Goal: Task Accomplishment & Management: Manage account settings

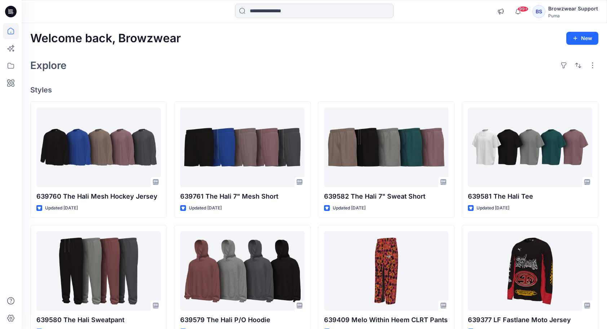
click at [558, 10] on div "Browzwear Support" at bounding box center [574, 8] width 50 height 9
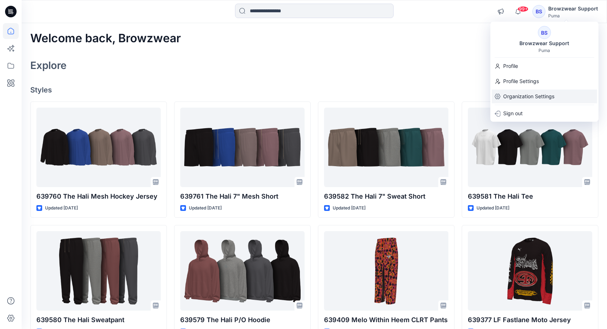
click at [533, 94] on p "Organization Settings" at bounding box center [528, 96] width 51 height 14
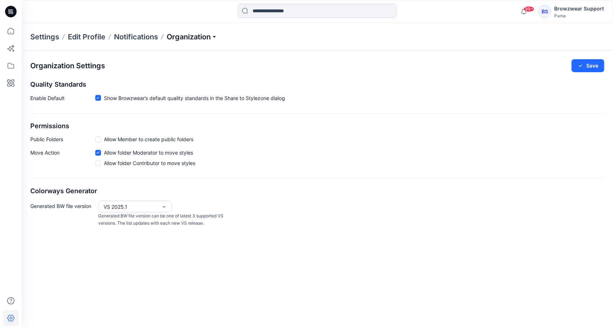
click at [216, 35] on p "Organization" at bounding box center [192, 37] width 50 height 10
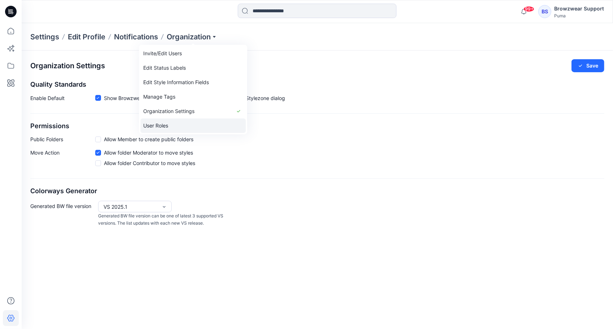
click at [182, 124] on link "User Roles" at bounding box center [192, 125] width 105 height 14
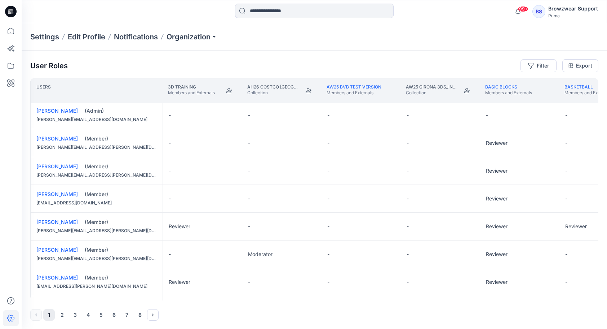
scroll to position [504, 0]
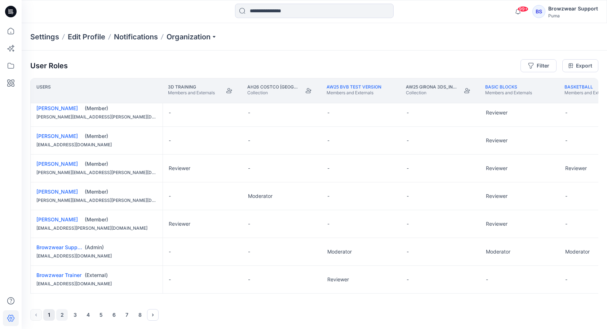
click at [62, 314] on button "2" at bounding box center [62, 315] width 12 height 12
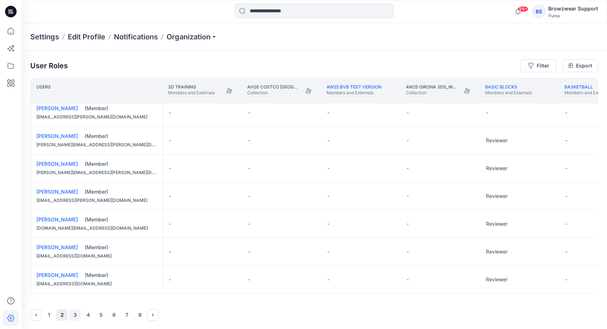
click at [75, 314] on button "3" at bounding box center [75, 315] width 12 height 12
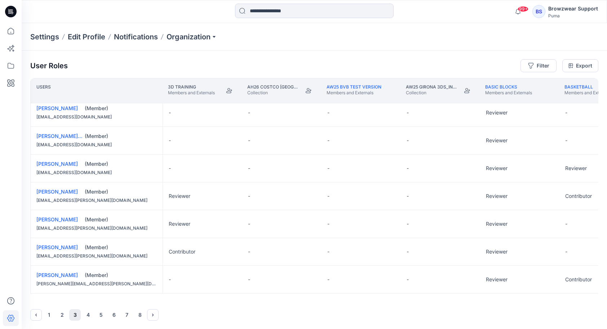
drag, startPoint x: 87, startPoint y: 315, endPoint x: 107, endPoint y: 307, distance: 21.5
click at [87, 315] on button "4" at bounding box center [88, 315] width 12 height 12
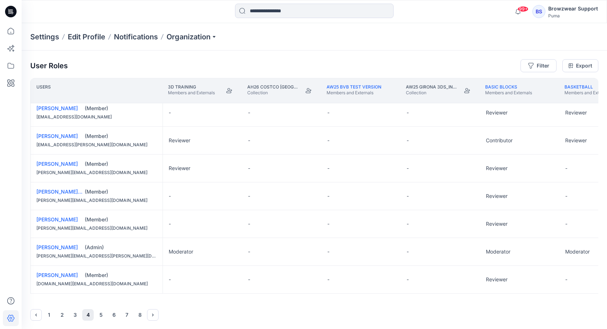
scroll to position [0, 0]
click at [100, 314] on button "5" at bounding box center [101, 315] width 12 height 12
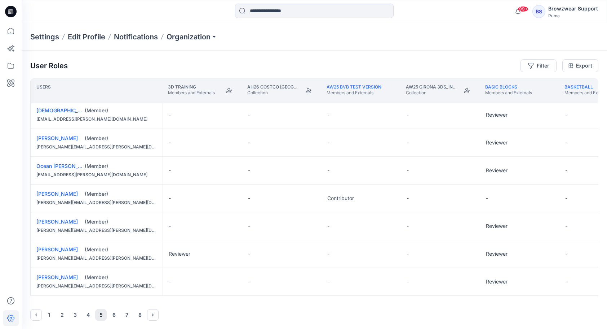
scroll to position [504, 0]
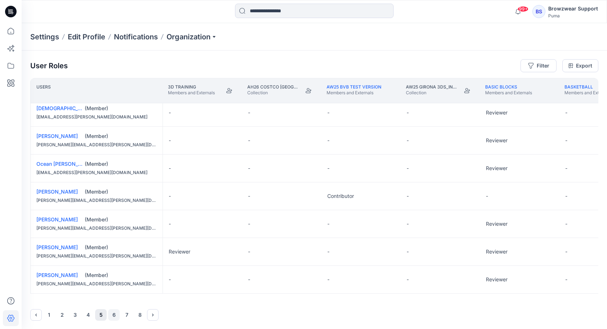
click at [114, 315] on button "6" at bounding box center [114, 315] width 12 height 12
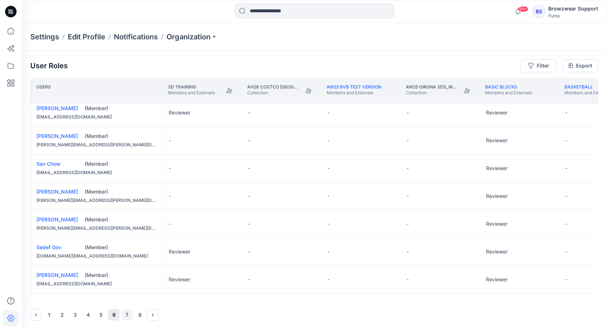
click at [127, 314] on button "7" at bounding box center [127, 315] width 12 height 12
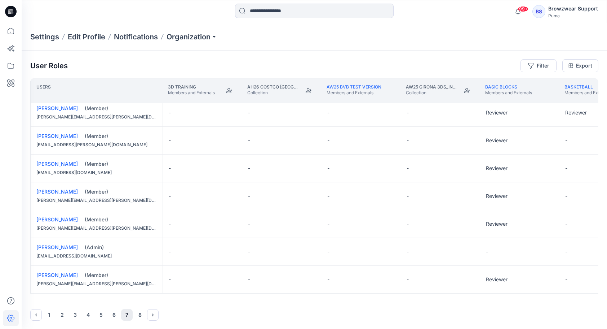
drag, startPoint x: 46, startPoint y: 243, endPoint x: 79, endPoint y: 252, distance: 34.4
click at [79, 252] on div "[EMAIL_ADDRESS][DOMAIN_NAME]" at bounding box center [96, 255] width 120 height 7
click at [51, 244] on link "[PERSON_NAME]" at bounding box center [56, 247] width 41 height 6
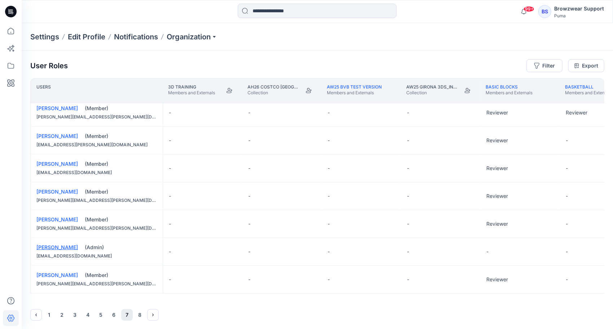
click at [51, 243] on div "User Roles Filter Export Users 3D Training Members and Externals AH26 Costco US…" at bounding box center [317, 189] width 591 height 278
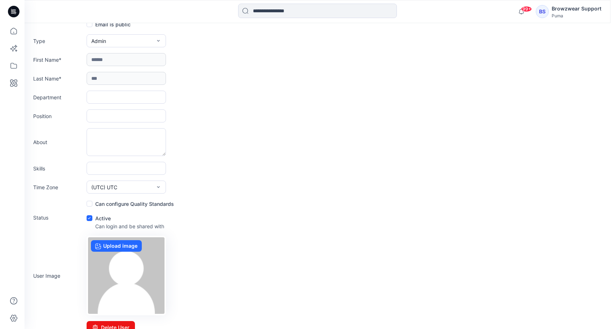
scroll to position [56, 0]
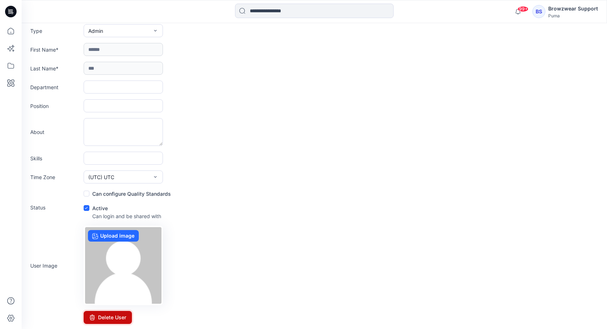
click at [128, 319] on button "Delete User" at bounding box center [108, 317] width 48 height 13
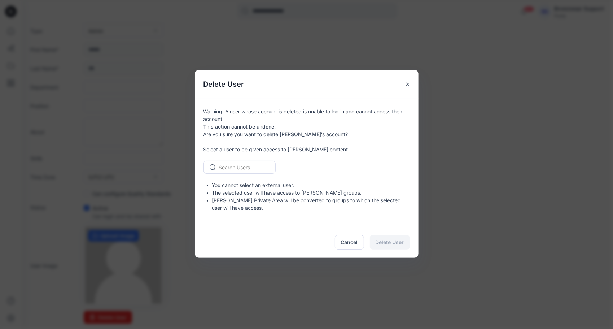
click at [241, 168] on div at bounding box center [244, 167] width 50 height 9
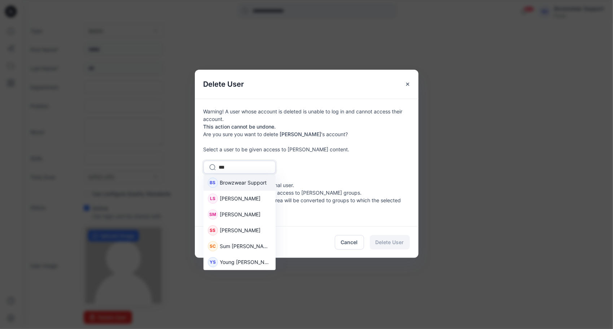
type input "****"
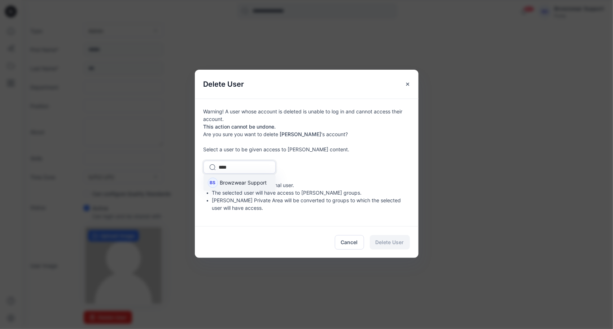
click at [238, 185] on span "Browzwear Support" at bounding box center [243, 183] width 47 height 8
click at [400, 241] on span "Delete User" at bounding box center [389, 242] width 28 height 8
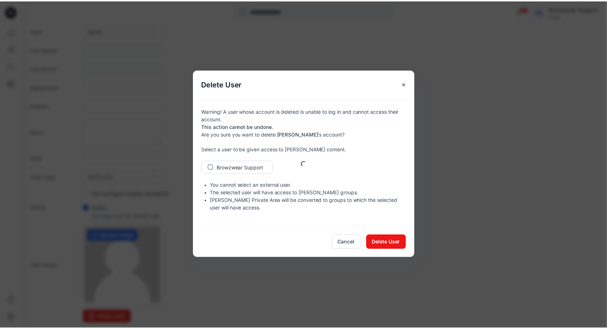
scroll to position [0, 0]
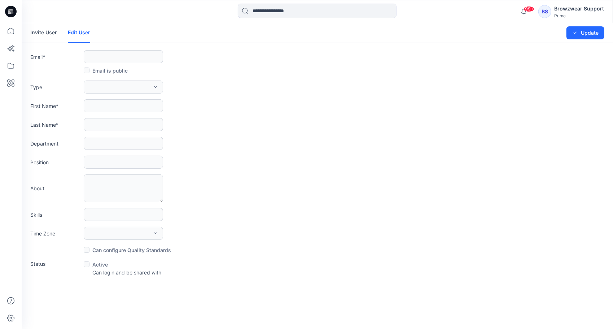
click at [562, 13] on div "Puma" at bounding box center [579, 15] width 50 height 5
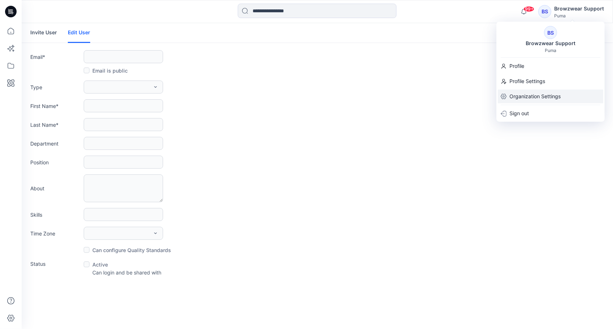
click at [534, 97] on p "Organization Settings" at bounding box center [534, 96] width 51 height 14
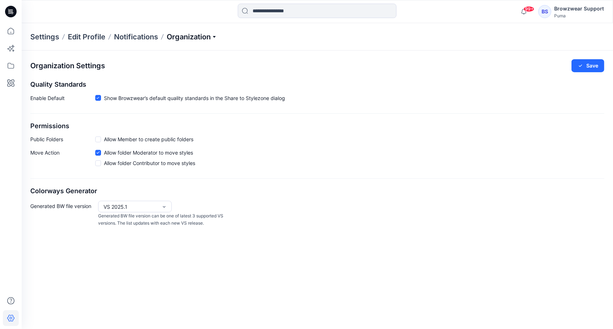
click at [214, 35] on p "Organization" at bounding box center [192, 37] width 50 height 10
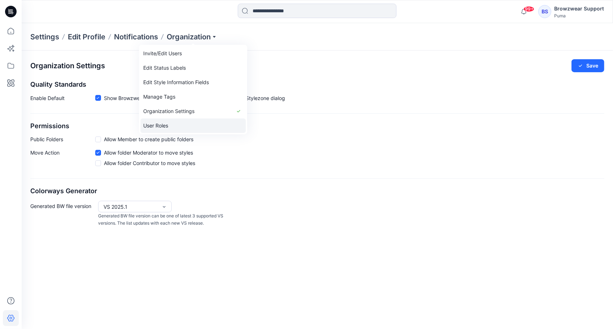
click at [183, 128] on link "User Roles" at bounding box center [192, 125] width 105 height 14
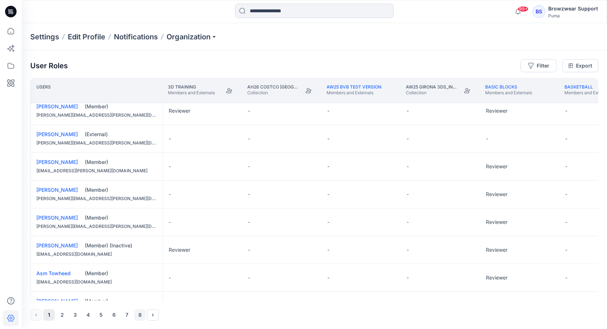
scroll to position [216, 0]
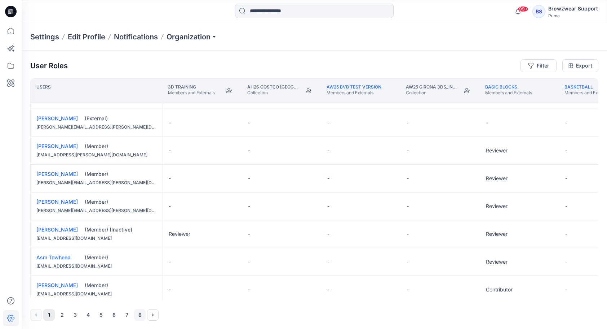
click at [141, 314] on button "8" at bounding box center [140, 315] width 12 height 12
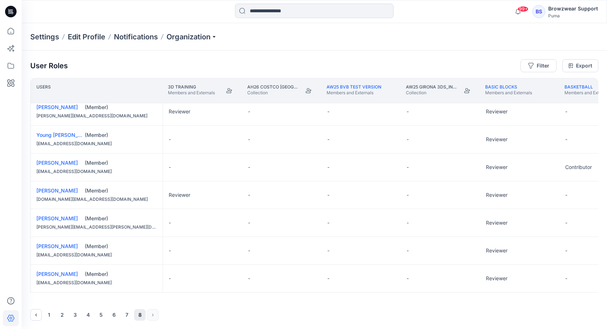
scroll to position [117, 0]
click at [127, 315] on button "7" at bounding box center [127, 315] width 12 height 12
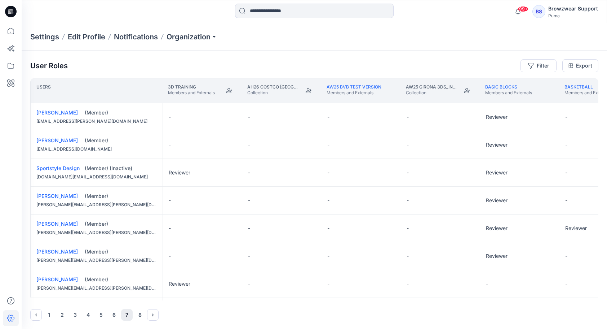
scroll to position [0, 0]
click at [113, 312] on button "6" at bounding box center [114, 315] width 12 height 12
